Goal: Find specific page/section

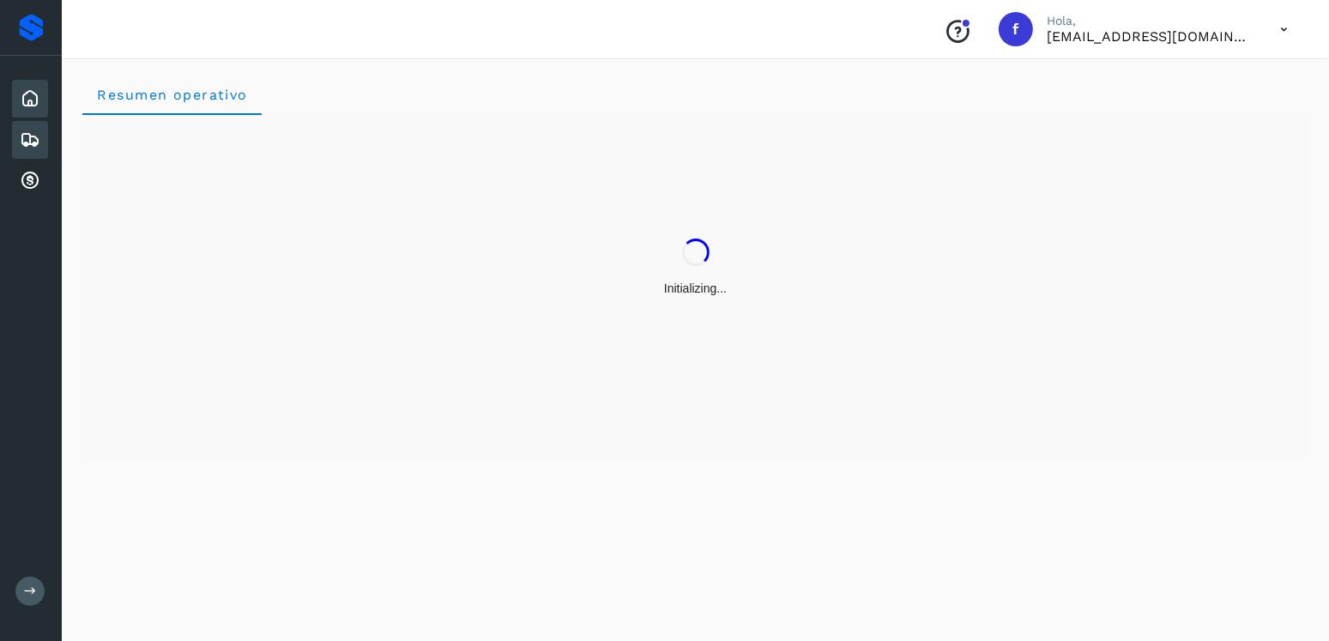
click at [16, 128] on div "Embarques" at bounding box center [30, 140] width 36 height 38
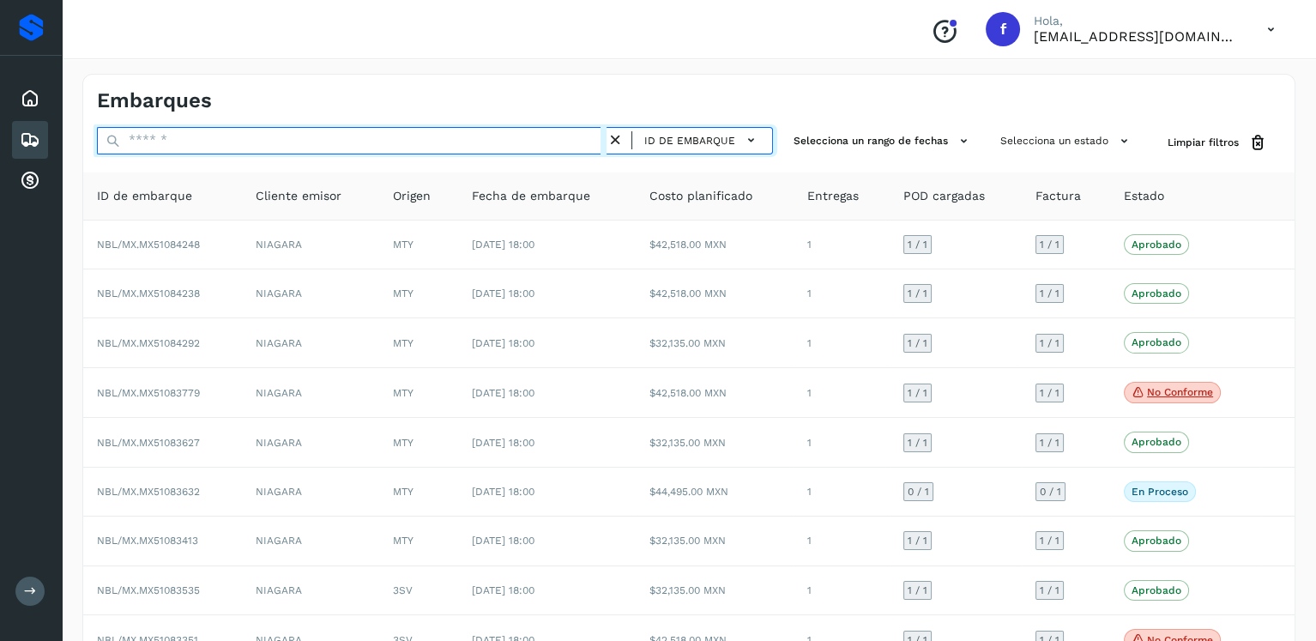
click at [297, 135] on input "text" at bounding box center [352, 140] width 510 height 27
paste input "**********"
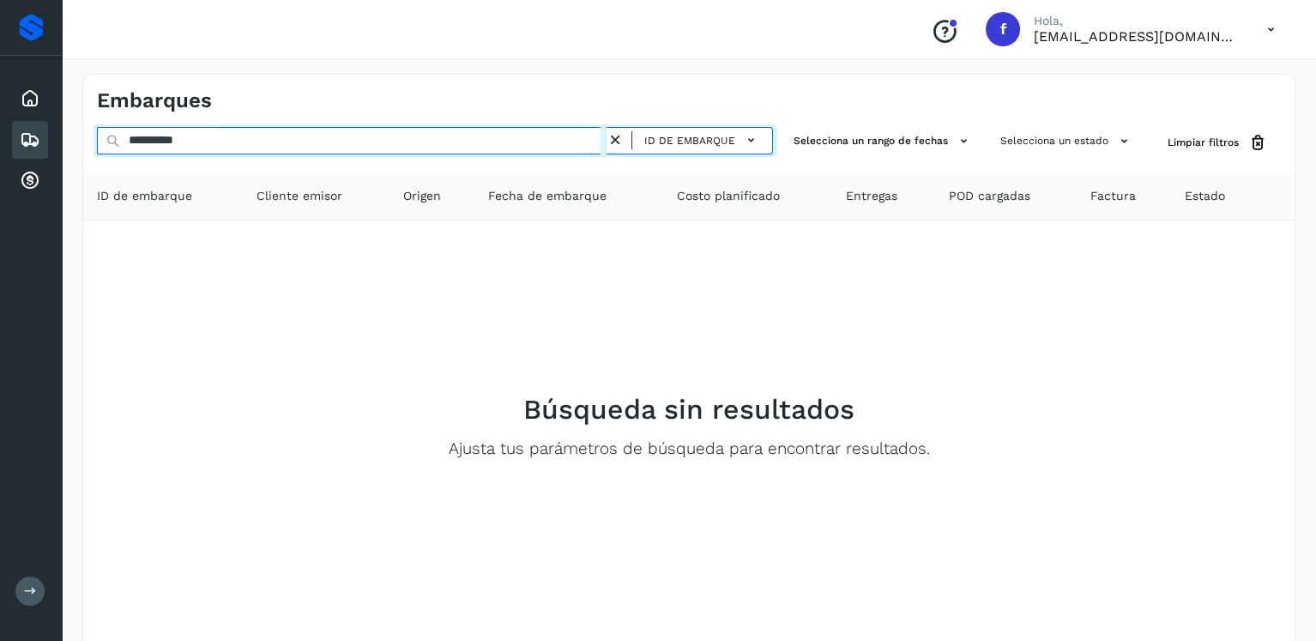
type input "**********"
